Goal: Submit feedback/report problem: Leave review/rating

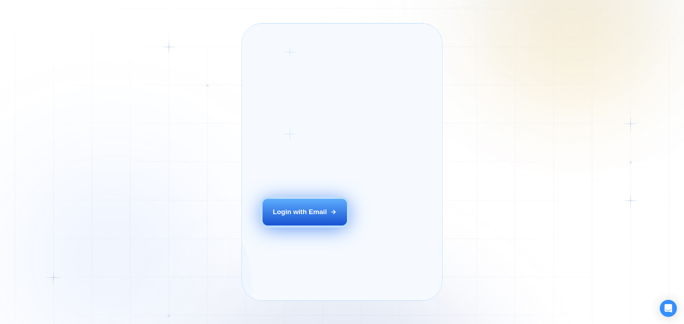
click at [294, 220] on button "Login with Email" at bounding box center [304, 212] width 85 height 26
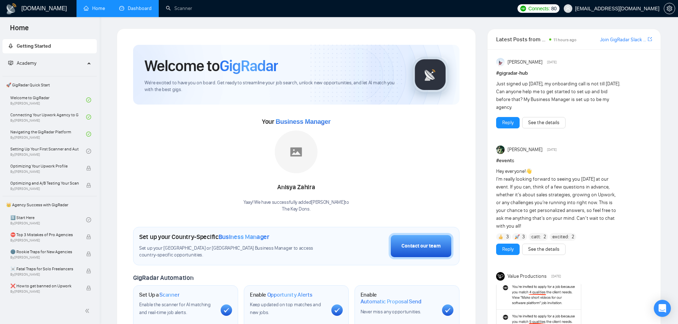
click at [138, 8] on link "Dashboard" at bounding box center [135, 8] width 32 height 6
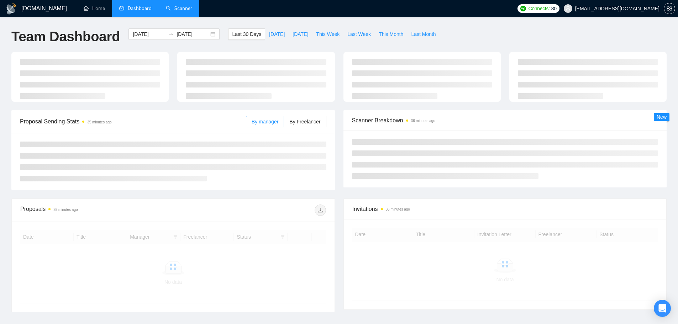
click at [179, 10] on link "Scanner" at bounding box center [179, 8] width 26 height 6
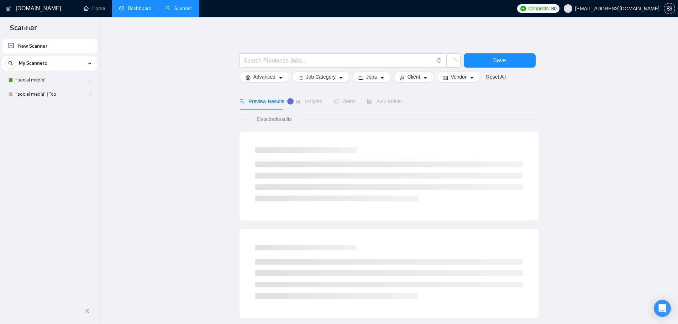
click at [384, 103] on span "Auto Bidder" at bounding box center [384, 102] width 35 height 6
click at [47, 74] on link ""social media"" at bounding box center [50, 80] width 68 height 14
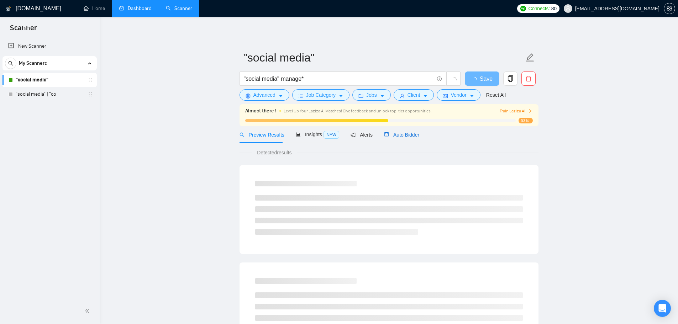
click at [410, 133] on span "Auto Bidder" at bounding box center [401, 135] width 35 height 6
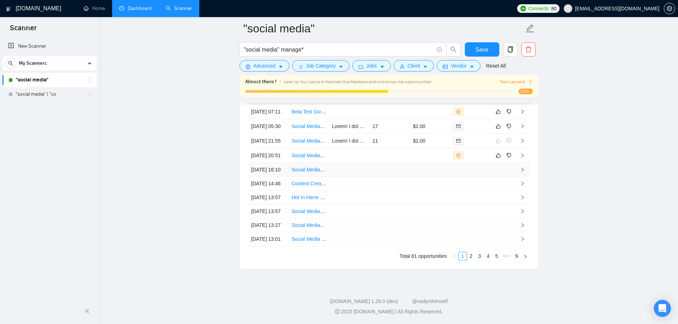
scroll to position [1897, 0]
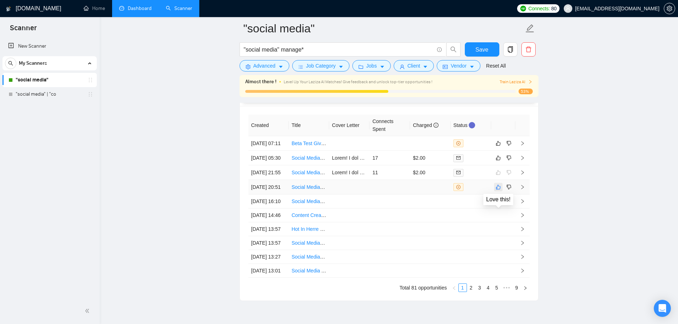
click at [497, 190] on icon "like" at bounding box center [498, 187] width 5 height 6
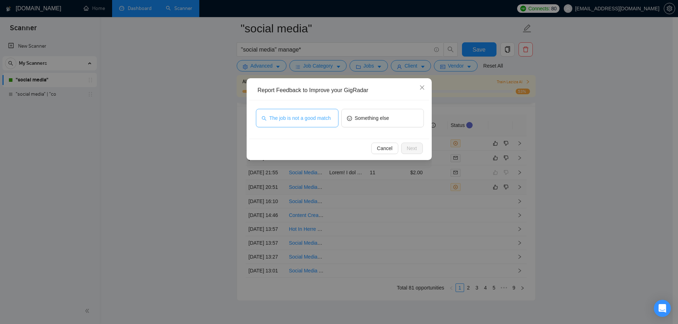
click at [324, 121] on span "The job is not a good match" at bounding box center [301, 118] width 62 height 8
click at [414, 147] on span "Next" at bounding box center [412, 149] width 10 height 8
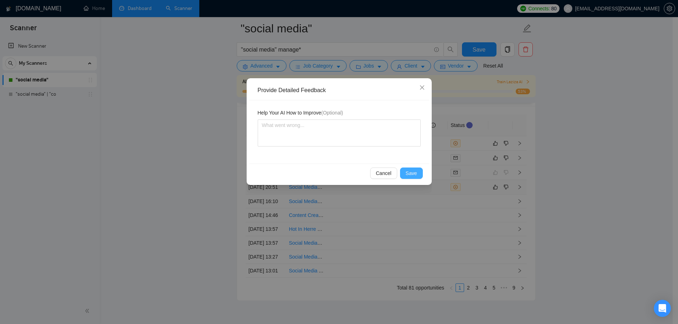
click at [415, 171] on span "Save" at bounding box center [411, 174] width 11 height 8
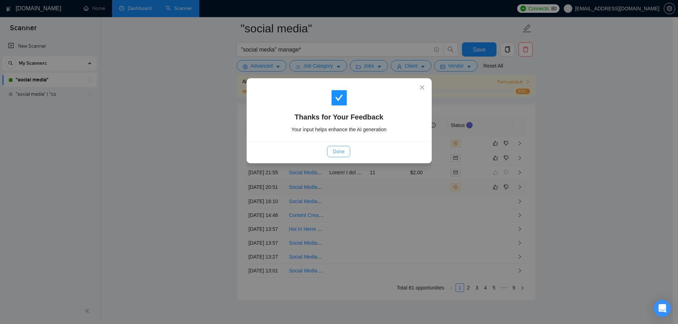
click at [329, 154] on button "Done" at bounding box center [338, 151] width 23 height 11
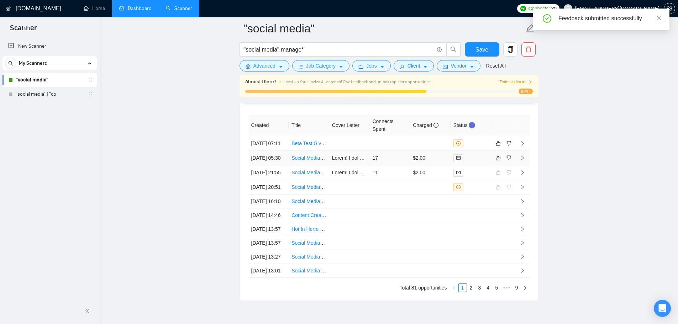
scroll to position [1861, 0]
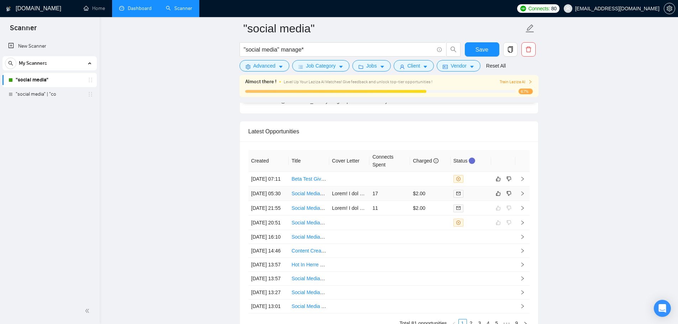
click at [368, 201] on td at bounding box center [349, 194] width 41 height 15
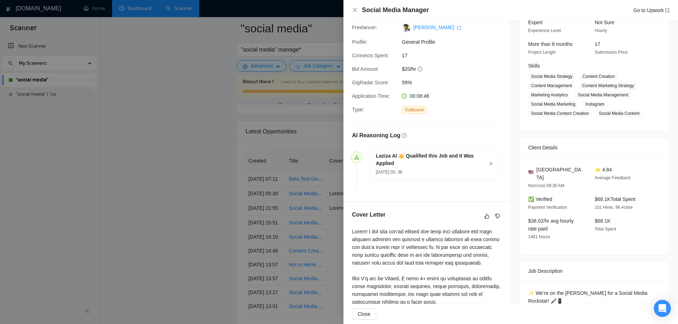
scroll to position [107, 0]
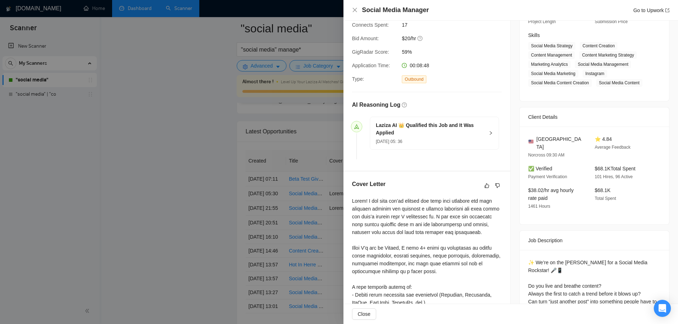
click at [169, 107] on div at bounding box center [339, 162] width 678 height 324
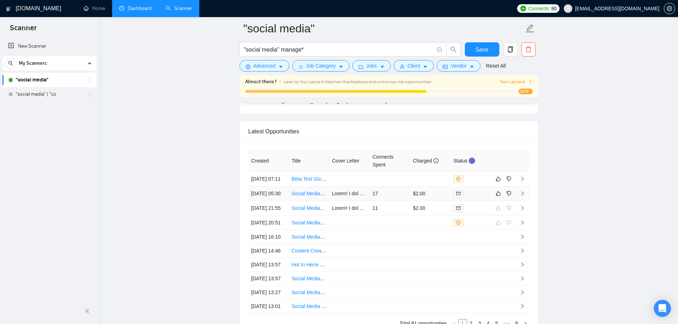
click at [357, 198] on td at bounding box center [349, 194] width 41 height 15
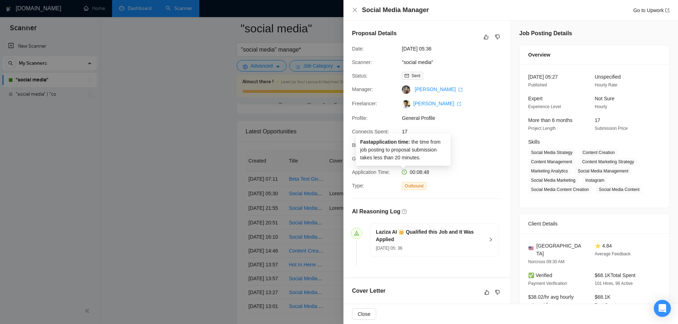
click at [257, 176] on div at bounding box center [339, 162] width 678 height 324
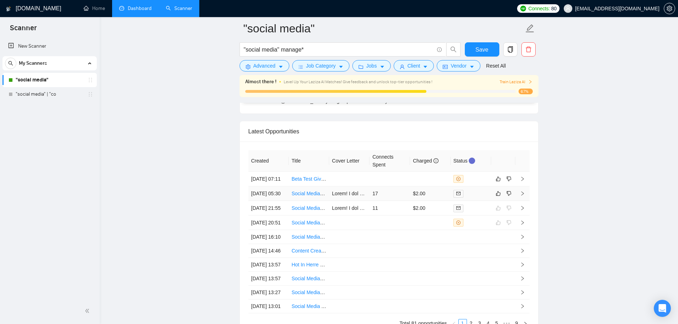
click at [384, 201] on td "17" at bounding box center [390, 194] width 41 height 15
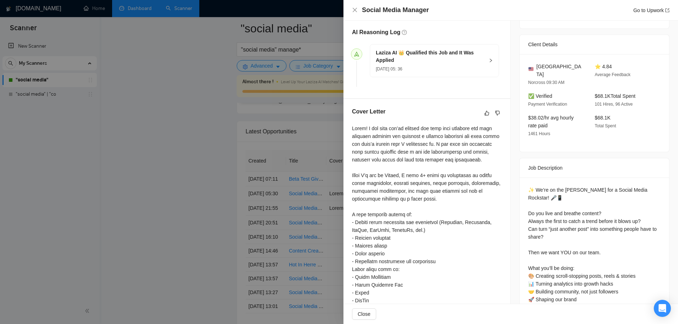
scroll to position [43, 0]
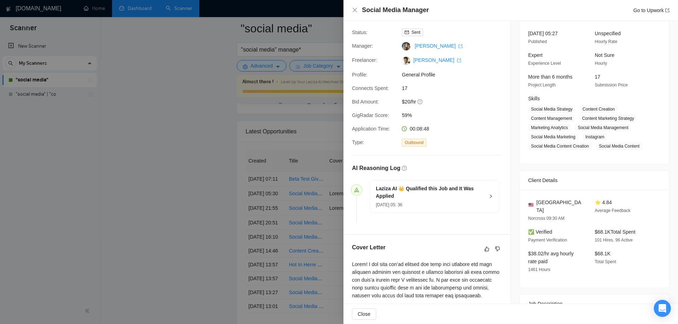
click at [196, 183] on div at bounding box center [339, 162] width 678 height 324
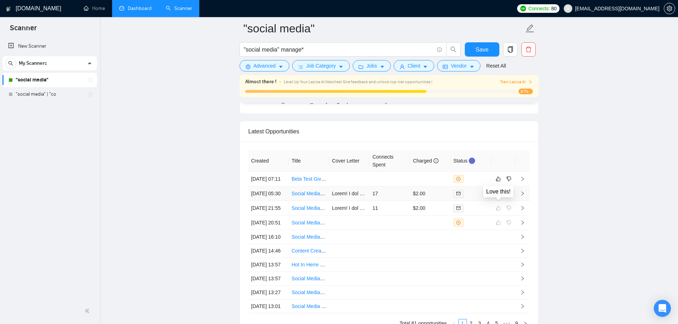
click at [500, 196] on icon "like" at bounding box center [498, 194] width 5 height 5
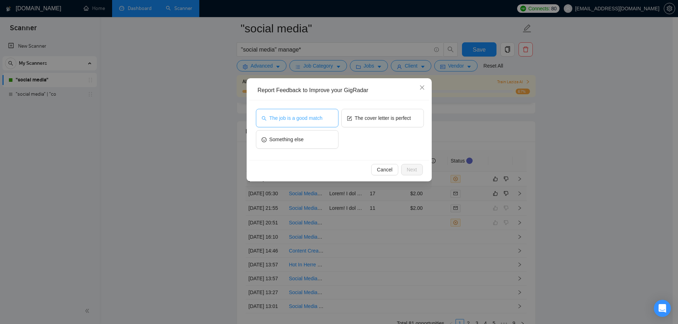
click at [304, 116] on span "The job is a good match" at bounding box center [296, 118] width 53 height 8
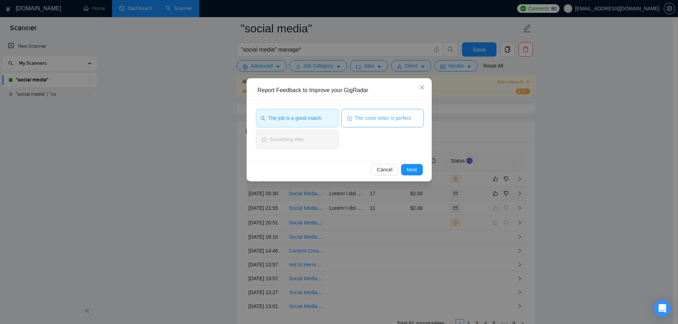
click at [356, 116] on span "The cover letter is perfect" at bounding box center [383, 118] width 56 height 8
click at [418, 169] on button "Next" at bounding box center [412, 169] width 22 height 11
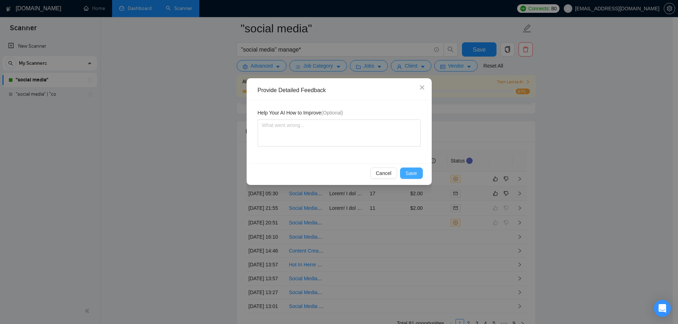
click at [414, 176] on span "Save" at bounding box center [411, 174] width 11 height 8
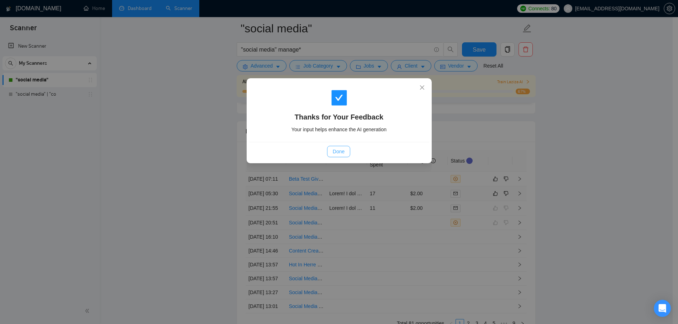
click at [344, 152] on span "Done" at bounding box center [339, 152] width 12 height 8
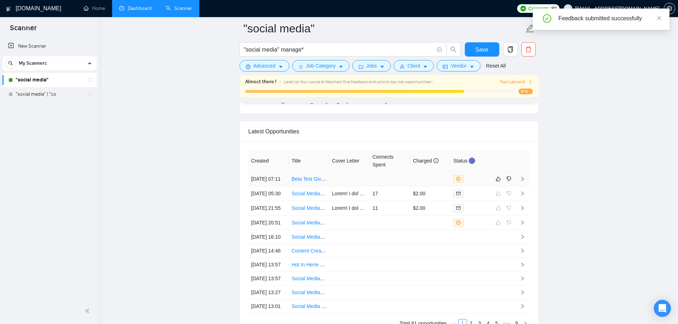
click at [348, 179] on td at bounding box center [349, 179] width 41 height 15
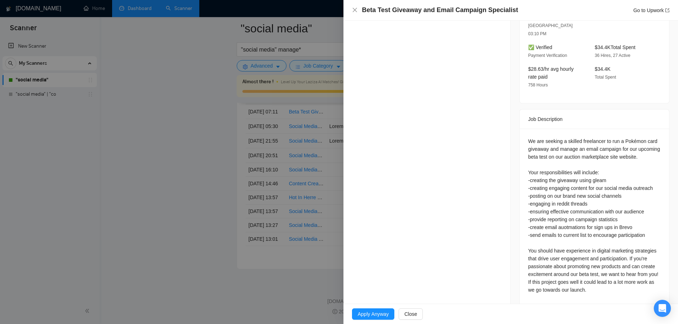
scroll to position [1932, 0]
click at [122, 175] on div at bounding box center [339, 162] width 678 height 324
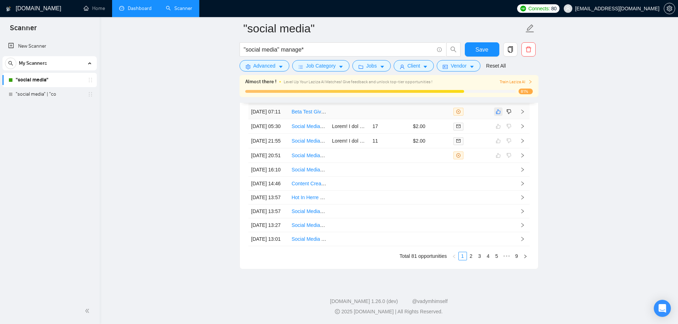
click at [500, 113] on icon "like" at bounding box center [498, 112] width 5 height 5
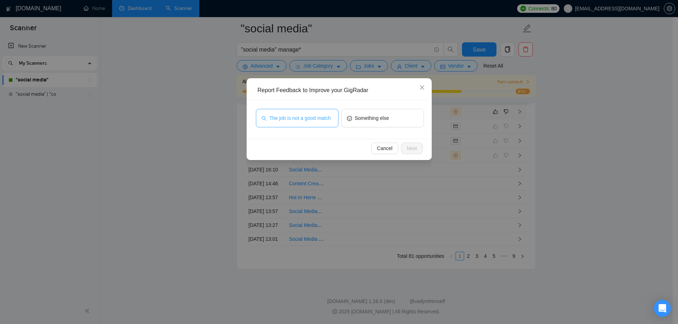
click at [301, 121] on span "The job is not a good match" at bounding box center [301, 118] width 62 height 8
click at [416, 152] on span "Next" at bounding box center [412, 149] width 10 height 8
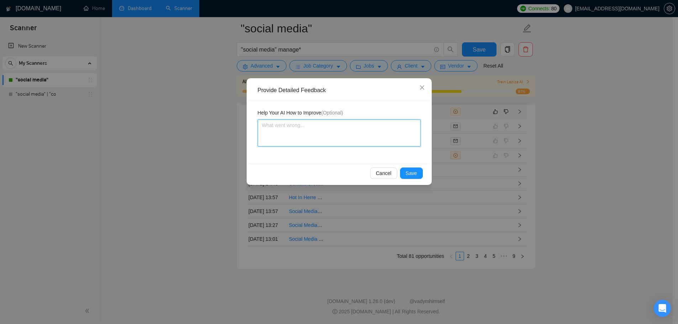
click at [361, 143] on textarea at bounding box center [339, 133] width 163 height 27
type textarea "T"
type textarea "Th"
type textarea "Thi"
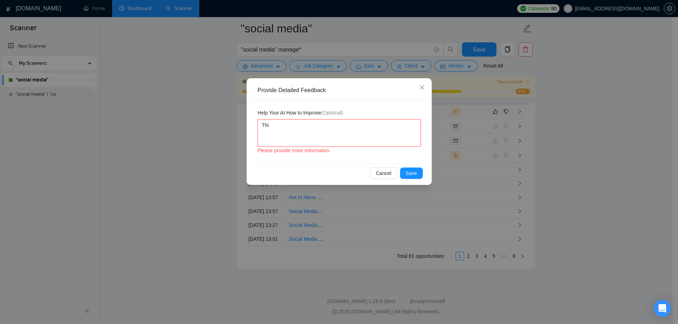
type textarea "Thi s"
type textarea "Thi si"
type textarea "Thi si s"
type textarea "Thi si sa"
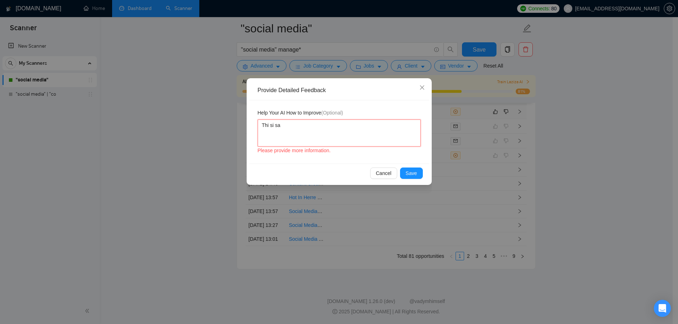
type textarea "Thi si sa"
type textarea "Thi si sa g"
type textarea "Thi si sa go"
type textarea "Thi si sa goo"
type textarea "Thi si sa good"
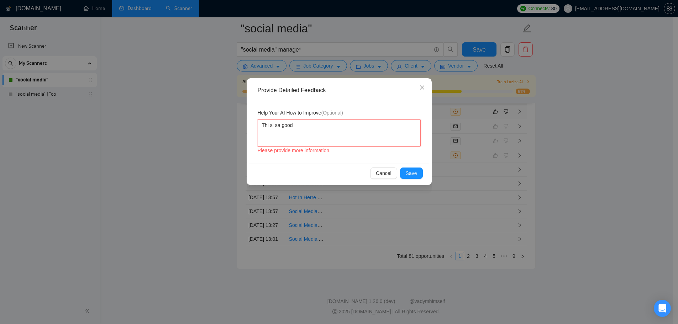
type textarea "Thi si sa goo"
type textarea "Thi si sa go"
type textarea "Thi si sa g"
type textarea "Thi si sa"
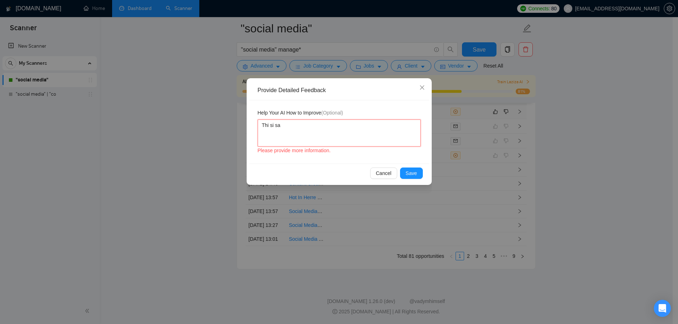
type textarea "Thi si s"
type textarea "Thi si"
type textarea "Thi s"
type textarea "Thi"
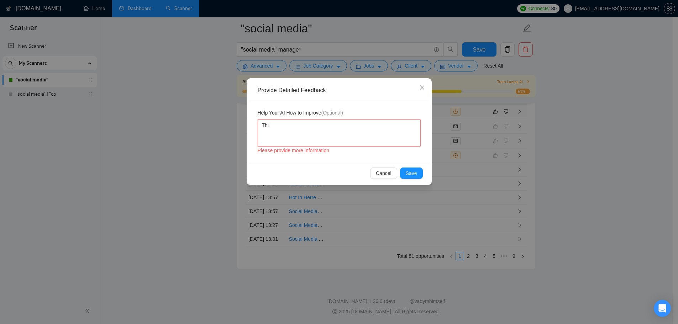
type textarea "Thi"
type textarea "This"
type textarea "This i"
type textarea "This is"
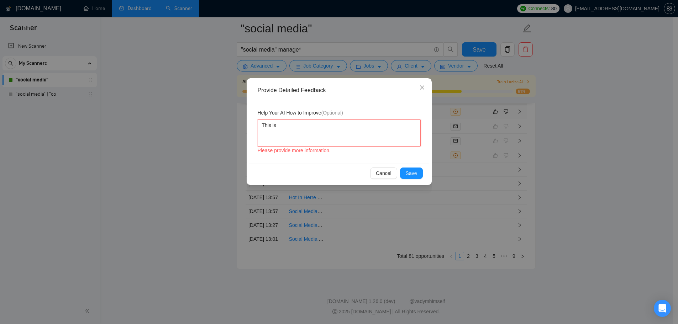
type textarea "This is"
type textarea "This is a"
type textarea "This is a g"
type textarea "This is a go"
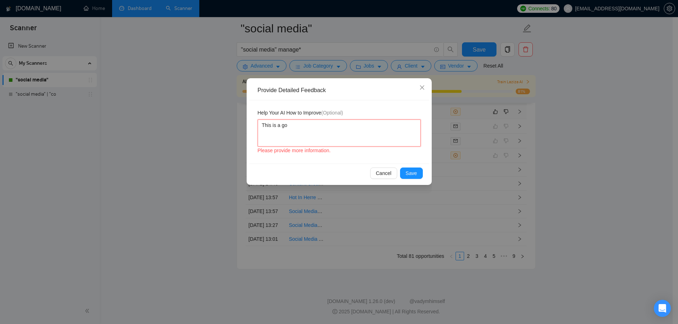
type textarea "This is a goo"
type textarea "This is a good"
type textarea "This is a good d"
type textarea "This is a good di"
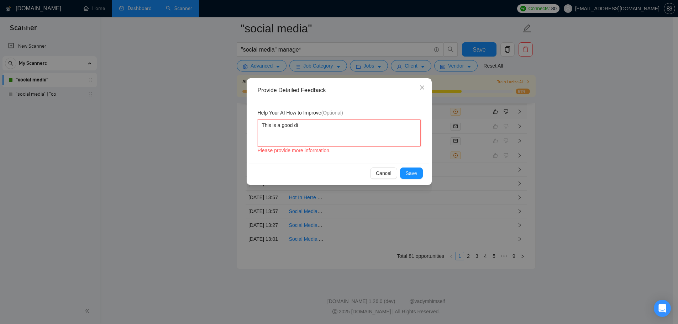
type textarea "This is a good dis"
type textarea "This is a good disq"
type textarea "This is a good disqu"
type textarea "This is a good disqua"
type textarea "This is a good disqual"
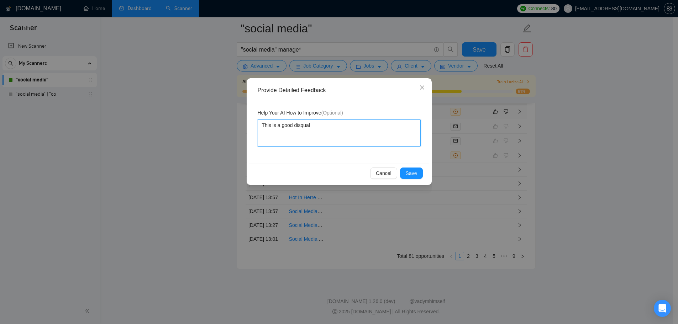
type textarea "This is a good disquali"
type textarea "This is a good disqualif"
type textarea "This is a good disqualifi"
type textarea "This is a good disqualific"
type textarea "This is a good disqualifica"
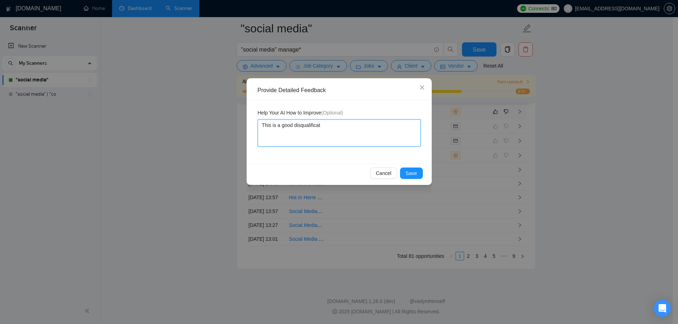
type textarea "This is a good disqualificati"
type textarea "This is a good disqualificatio"
type textarea "This is a good disqualification"
type textarea "This is a good disqualification b"
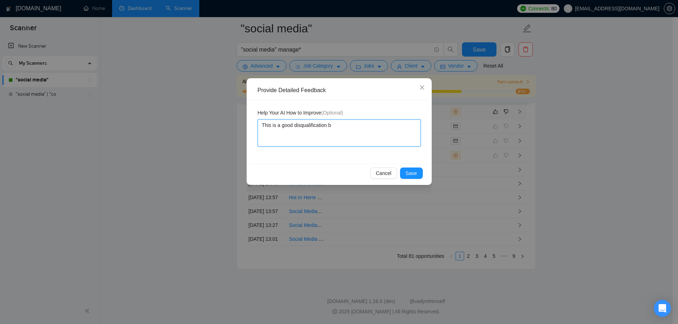
type textarea "This is a good disqualification be"
type textarea "This is a good disqualification bec"
type textarea "This is a good disqualification beca"
type textarea "This is a good disqualification becau"
type textarea "This is a good disqualification becaus"
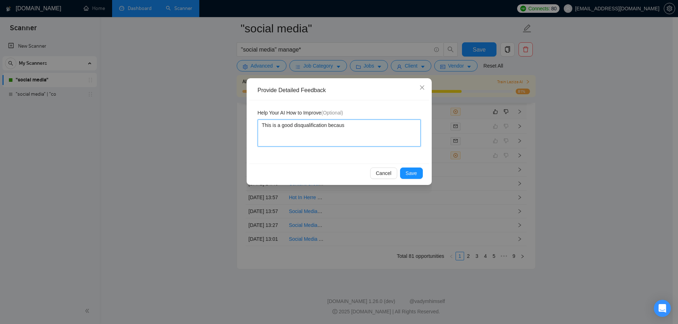
type textarea "This is a good disqualification because"
type textarea "This is a good disqualification because I"
type textarea "This is a good disqualification because I ("
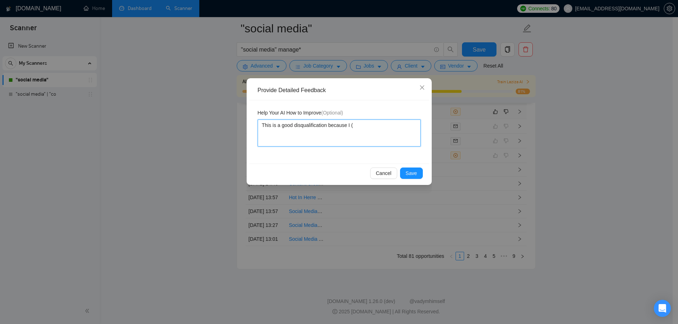
type textarea "This is a good disqualification because I (S"
type textarea "This is a good disqualification because I (Su"
type textarea "This is a good disqualification because I (Sun"
type textarea "This is a good disqualification because I (Sunn"
type textarea "This is a good disqualification because I (Sunny"
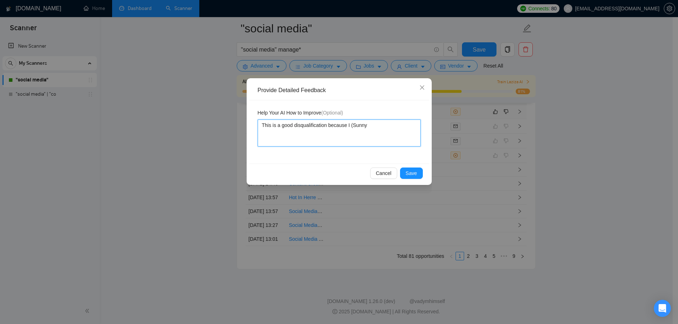
type textarea "This is a good disqualification because I (Sunny"
type textarea "This is a good disqualification because I ([PERSON_NAME]"
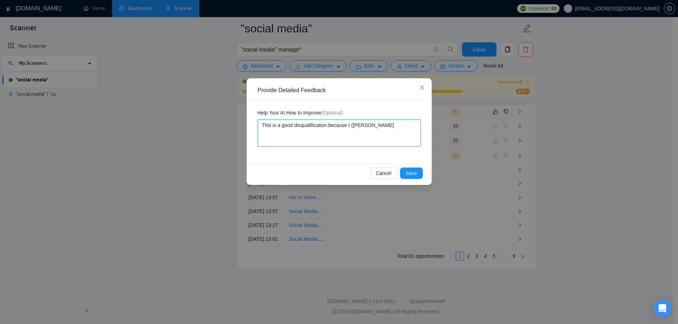
type textarea "This is a good disqualification because I ([PERSON_NAME])"
type textarea "This is a good disqualification because I ([PERSON_NAME]) d"
type textarea "This is a good disqualification because I ([PERSON_NAME]) do"
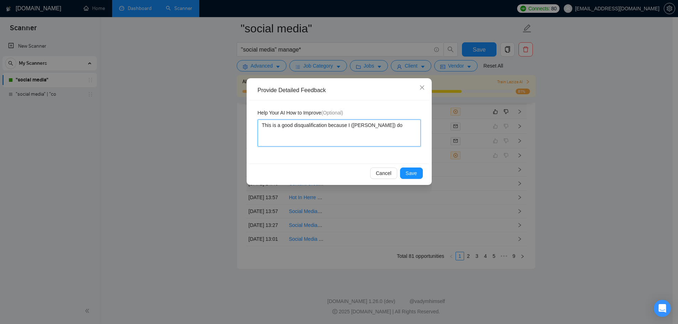
type textarea "This is a good disqualification because I ([PERSON_NAME]) do n"
type textarea "This is a good disqualification because I ([PERSON_NAME]) do no"
type textarea "This is a good disqualification because I ([PERSON_NAME]) do not"
type textarea "This is a good disqualification because I ([PERSON_NAME]) do not d"
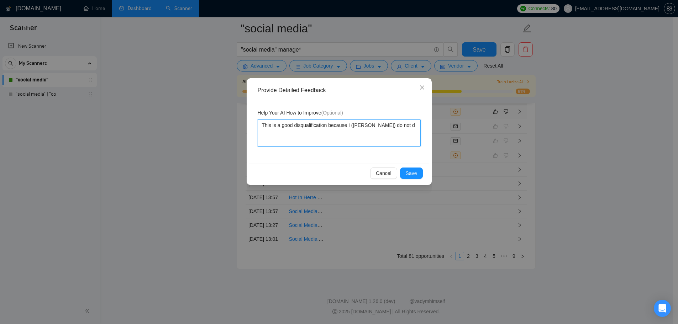
type textarea "This is a good disqualification because I ([PERSON_NAME]) do not do"
type textarea "This is a good disqualification because I ([PERSON_NAME]) do not do e"
type textarea "This is a good disqualification because I ([PERSON_NAME]) do not do em"
type textarea "This is a good disqualification because I ([PERSON_NAME]) do not do ema"
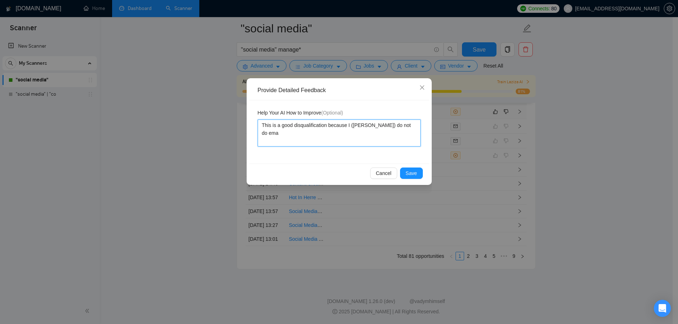
type textarea "This is a good disqualification because I ([PERSON_NAME]) do not do emai"
type textarea "This is a good disqualification because I ([PERSON_NAME]) do not do email"
type textarea "This is a good disqualification because I ([PERSON_NAME]) do not do email ma"
type textarea "This is a good disqualification because I ([PERSON_NAME]) do not do email mar"
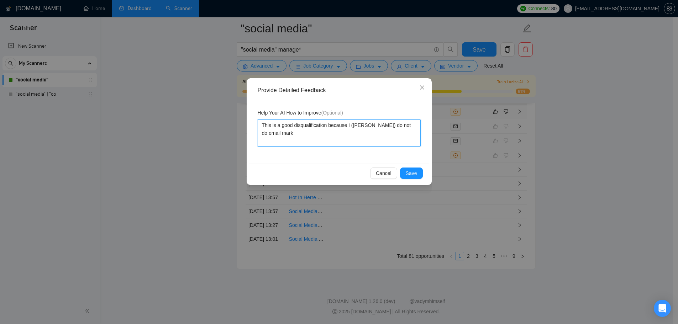
type textarea "This is a good disqualification because I ([PERSON_NAME]) do not do email marke"
type textarea "This is a good disqualification because I ([PERSON_NAME]) do not do email market"
type textarea "This is a good disqualification because I ([PERSON_NAME]) do not do email marke…"
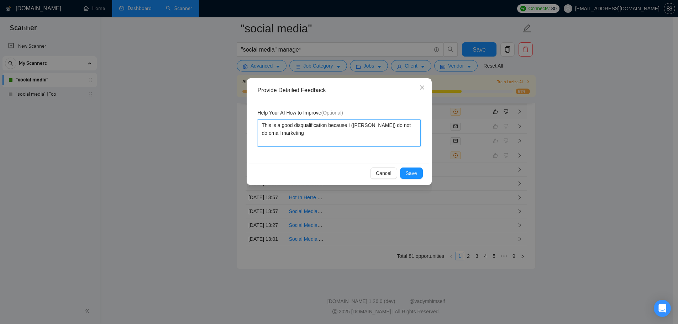
type textarea "This is a good disqualification because I ([PERSON_NAME]) do not do email marke…"
click at [413, 177] on span "Save" at bounding box center [411, 174] width 11 height 8
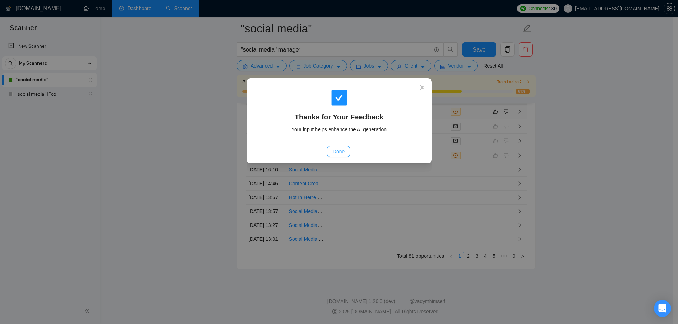
click at [332, 152] on button "Done" at bounding box center [338, 151] width 23 height 11
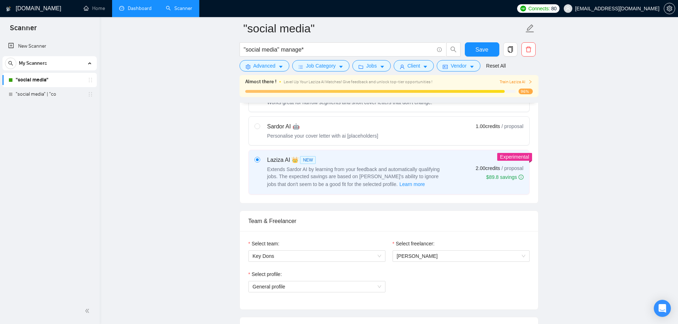
scroll to position [499, 0]
